Goal: Obtain resource: Obtain resource

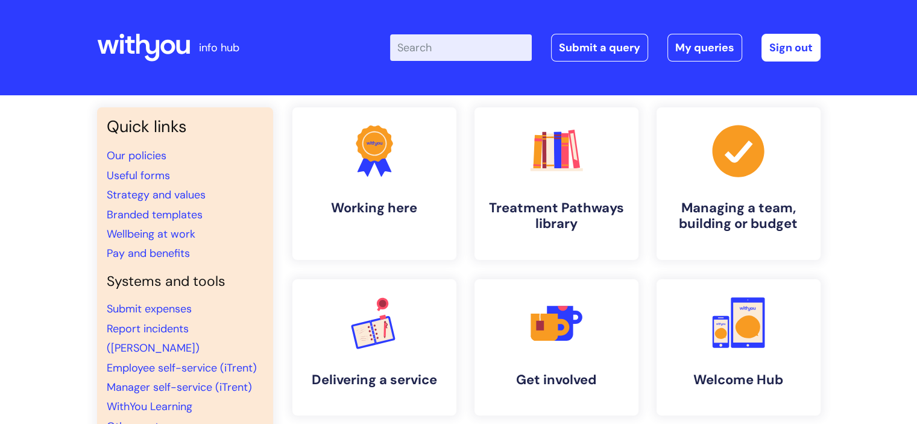
click at [424, 52] on input "Enter your search term here..." at bounding box center [461, 47] width 142 height 27
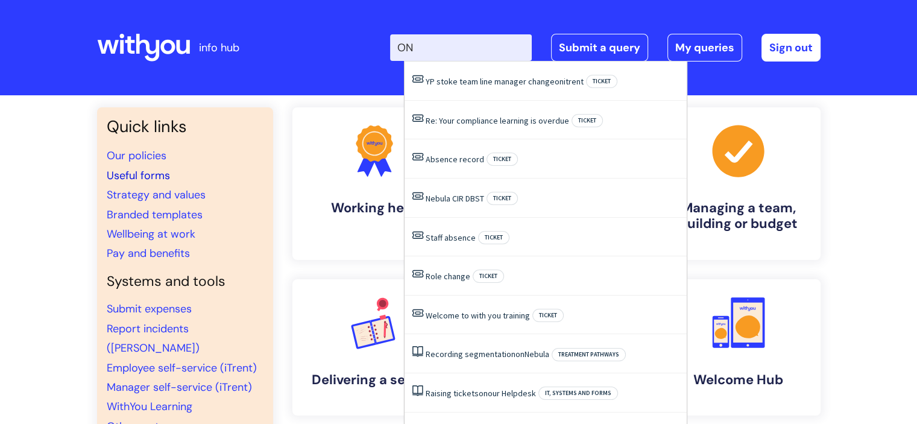
type input "ON"
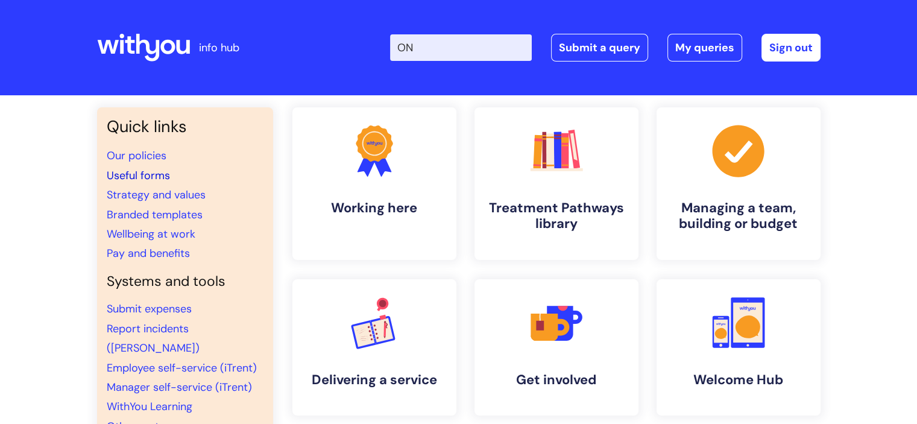
click at [165, 172] on link "Useful forms" at bounding box center [138, 175] width 63 height 14
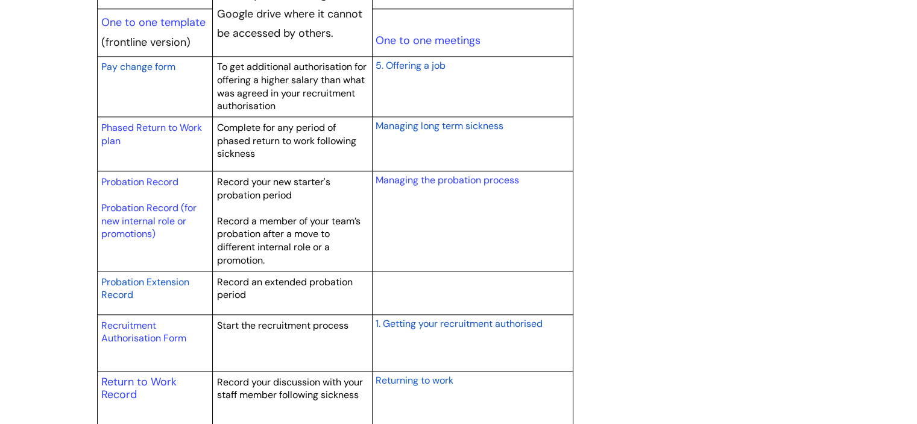
scroll to position [1595, 0]
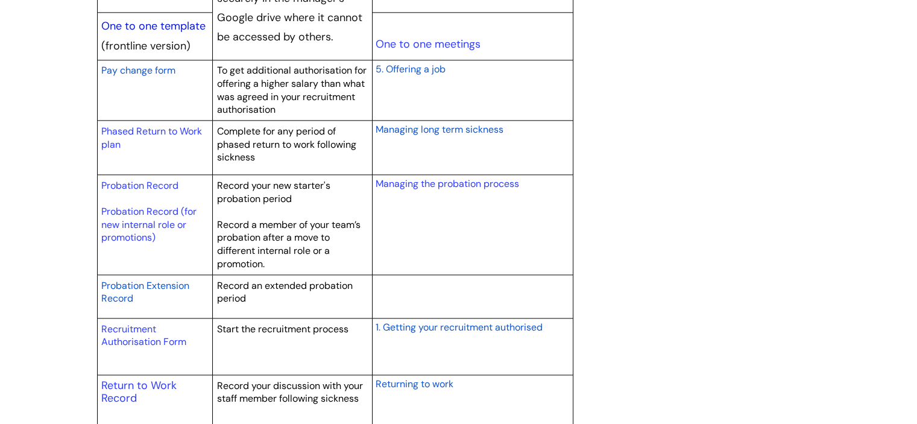
click at [134, 27] on link "One to one template" at bounding box center [153, 26] width 104 height 14
